Goal: Transaction & Acquisition: Purchase product/service

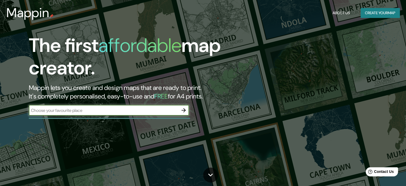
click at [110, 114] on div "​" at bounding box center [109, 110] width 160 height 11
type input "puno"
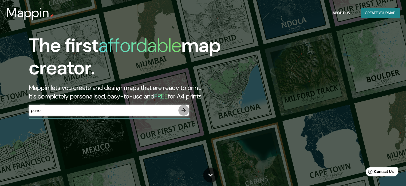
click at [183, 111] on icon "button" at bounding box center [184, 110] width 6 height 6
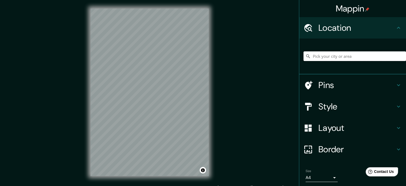
click at [322, 57] on input "Pick your city or area" at bounding box center [355, 56] width 103 height 10
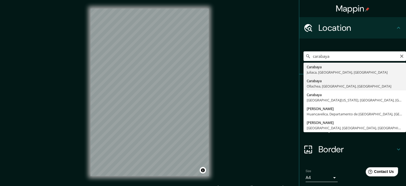
type input "Carabaya, Ollachea, Departamento de Puno, Perú"
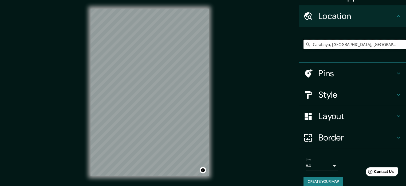
scroll to position [18, 0]
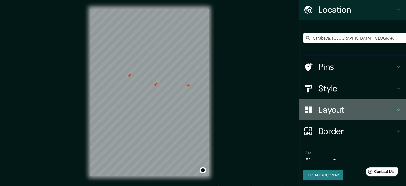
click at [322, 112] on h4 "Layout" at bounding box center [357, 109] width 77 height 11
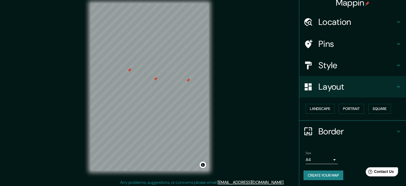
scroll to position [7, 0]
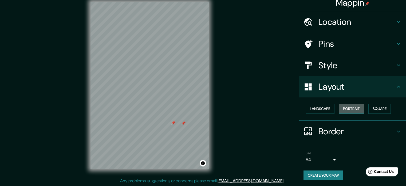
click at [347, 110] on button "Portrait" at bounding box center [351, 109] width 25 height 10
click at [321, 106] on button "Landscape" at bounding box center [320, 109] width 29 height 10
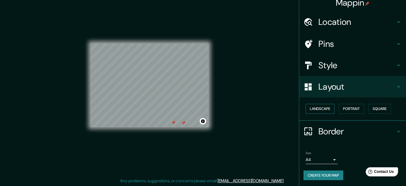
click at [322, 108] on button "Landscape" at bounding box center [320, 109] width 29 height 10
click at [353, 108] on button "Portrait" at bounding box center [351, 109] width 25 height 10
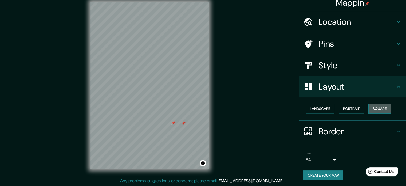
click at [377, 108] on button "Square" at bounding box center [380, 109] width 22 height 10
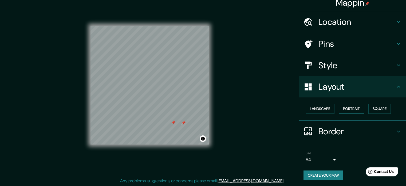
click at [352, 109] on button "Portrait" at bounding box center [351, 109] width 25 height 10
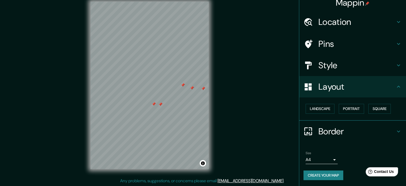
click at [327, 176] on button "Create your map" at bounding box center [324, 175] width 40 height 10
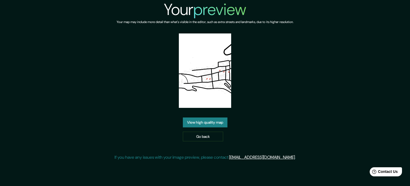
click at [305, 123] on div "Your preview Your map may include more detail than what's visible in the editor…" at bounding box center [205, 82] width 410 height 165
click at [209, 138] on link "Go back" at bounding box center [203, 136] width 40 height 10
